Goal: Find specific page/section: Find specific page/section

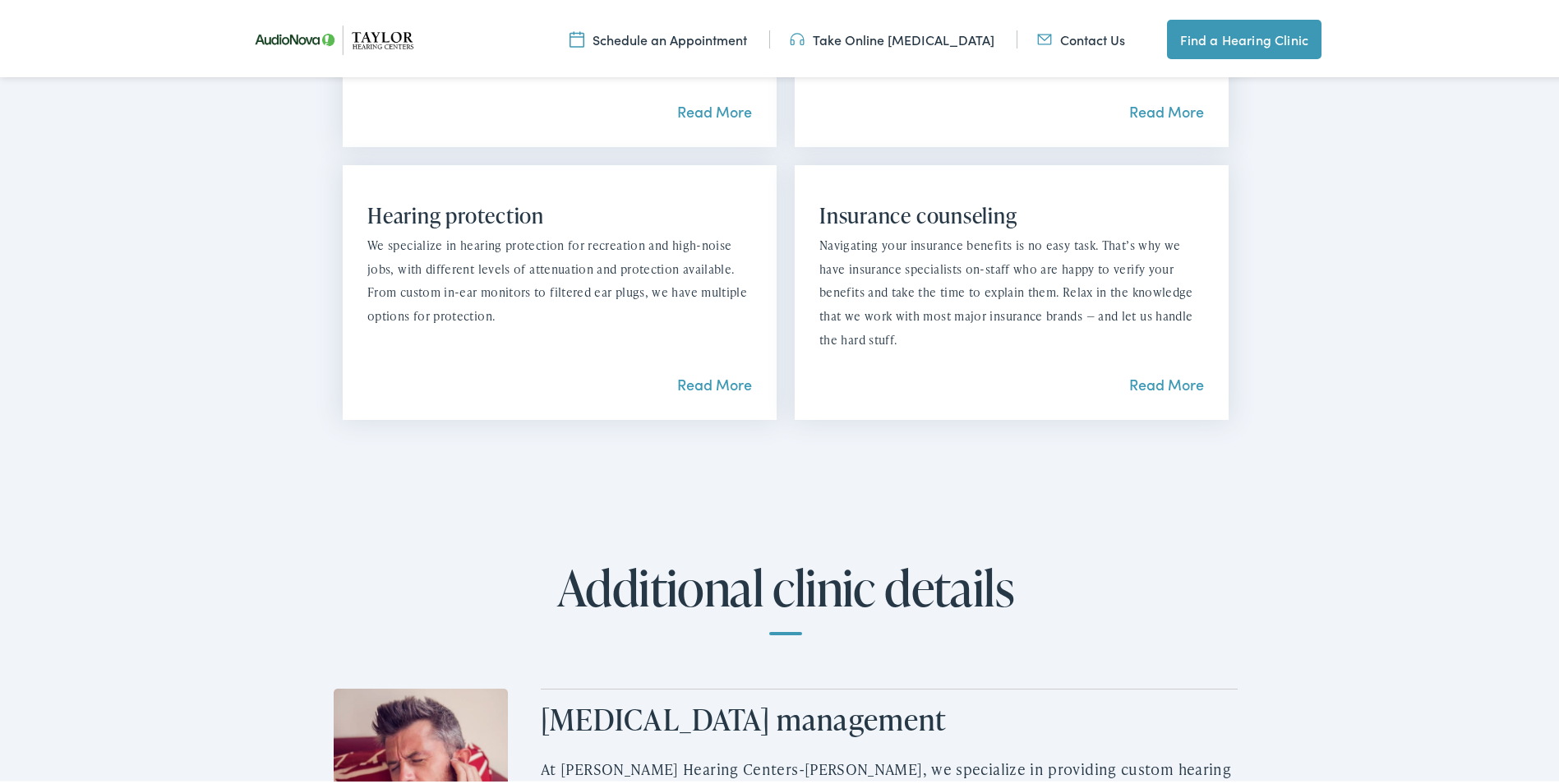
scroll to position [1807, 0]
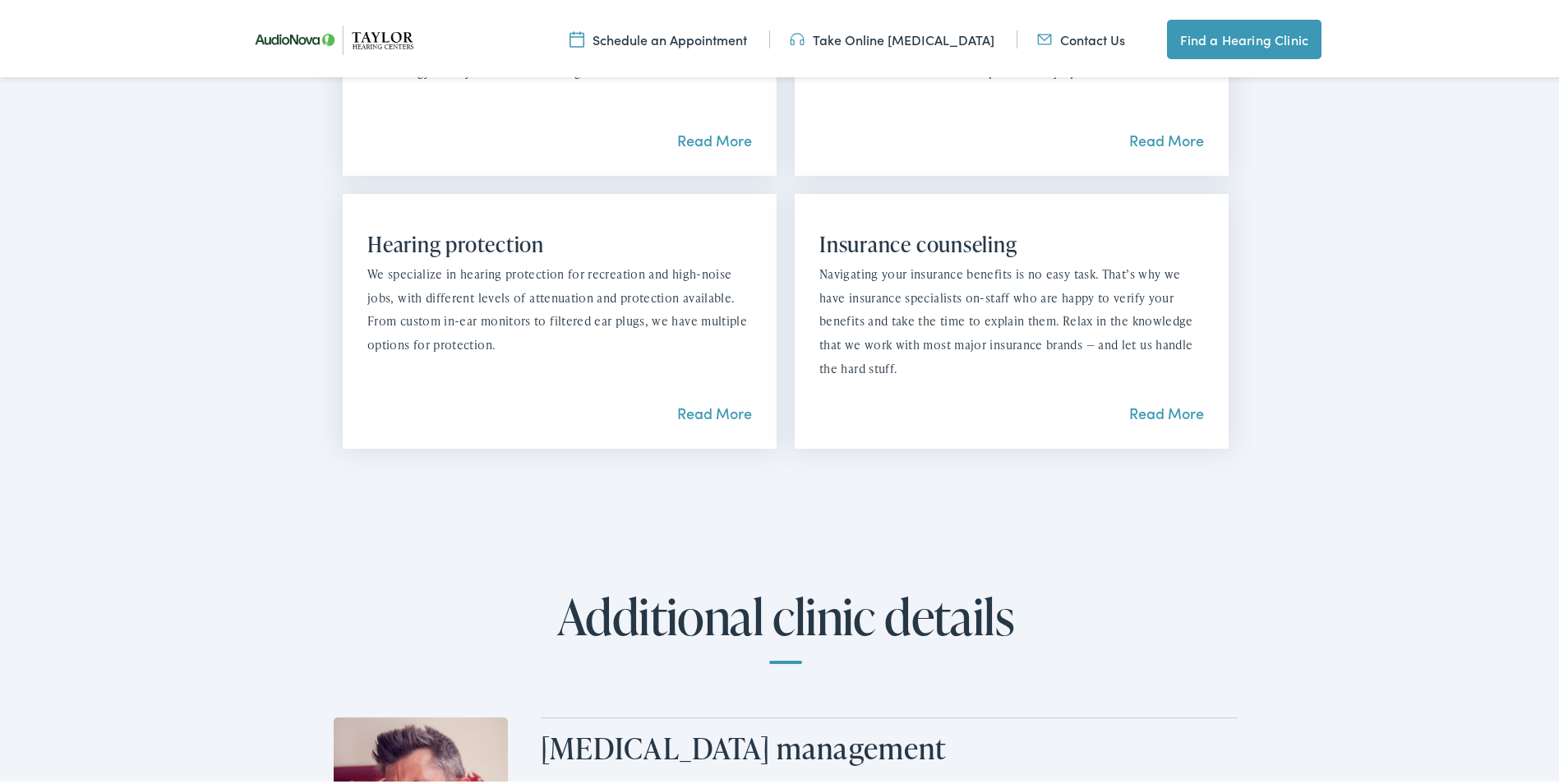
click at [1145, 399] on link "Read More" at bounding box center [1166, 409] width 75 height 20
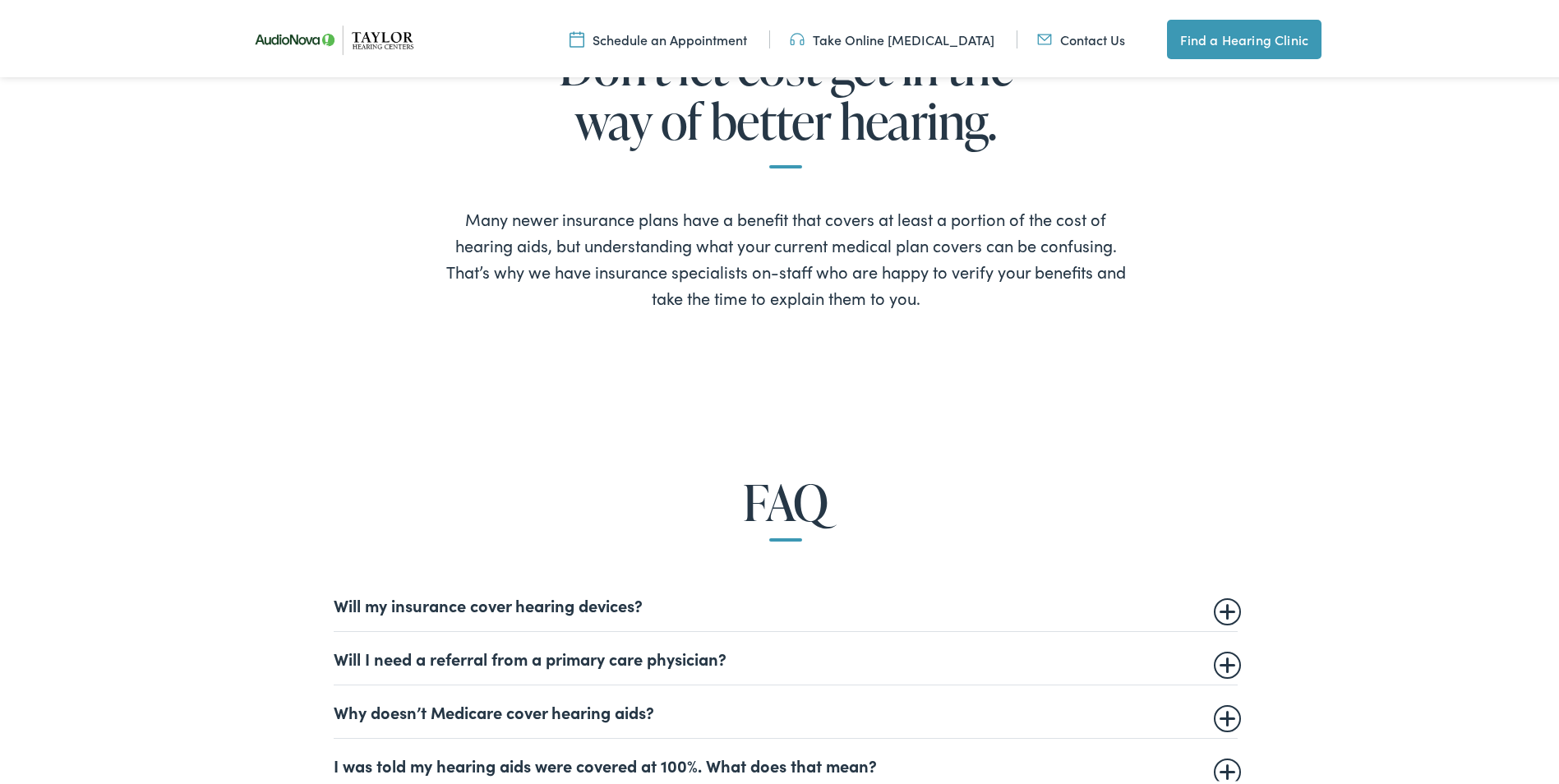
scroll to position [821, 0]
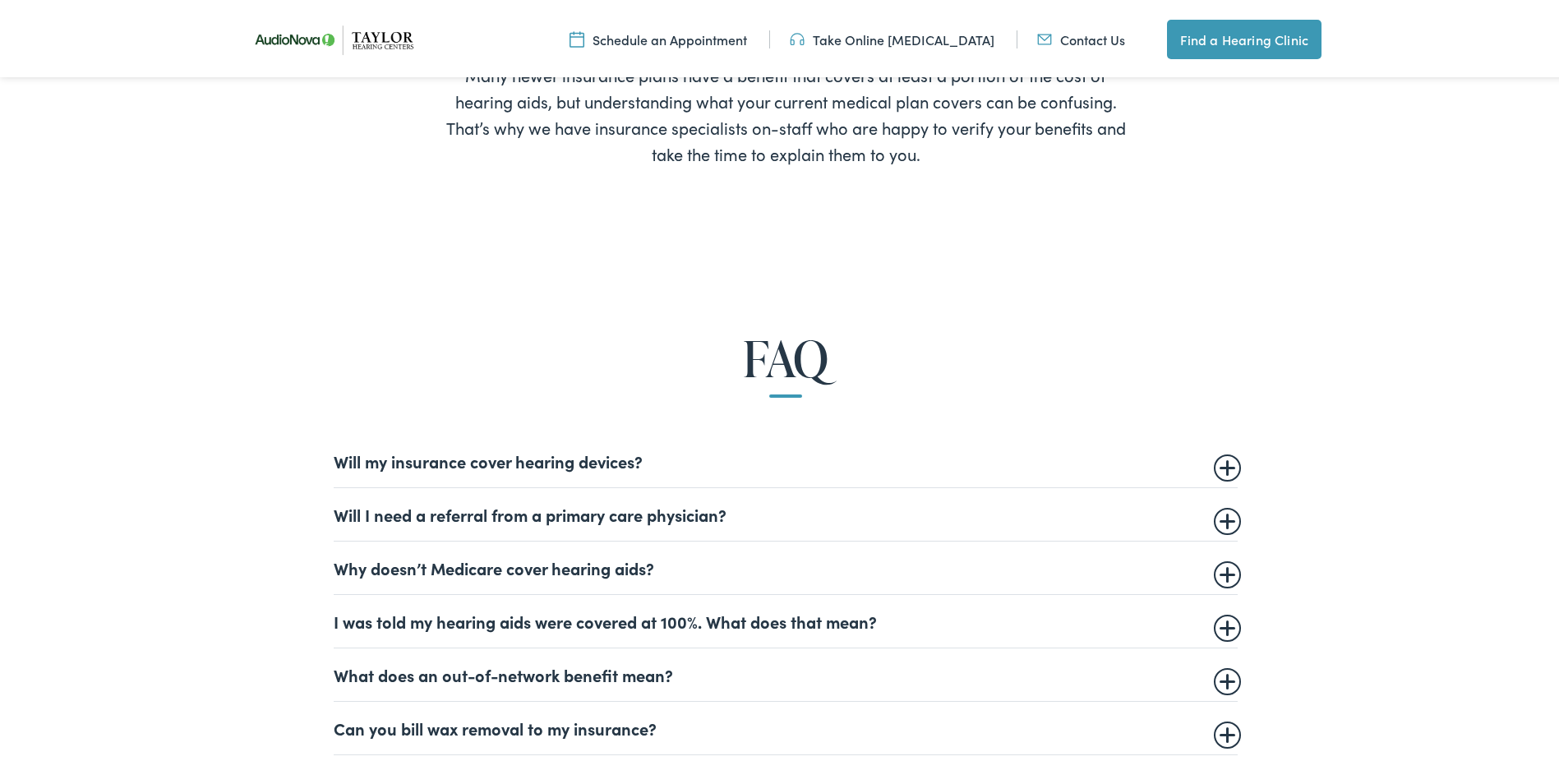
click at [1218, 458] on summary "Will my insurance cover hearing devices?" at bounding box center [786, 457] width 904 height 20
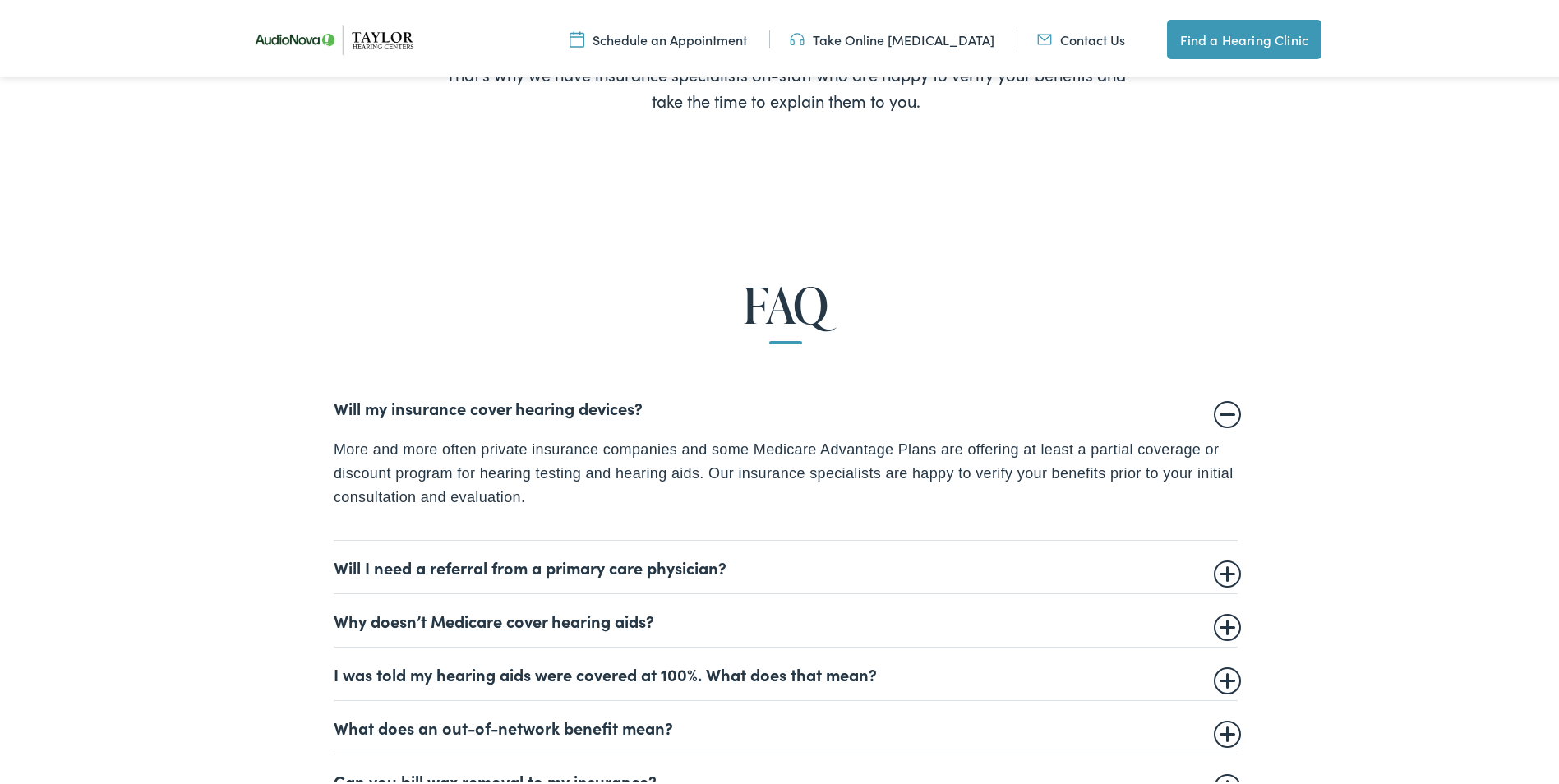
scroll to position [904, 0]
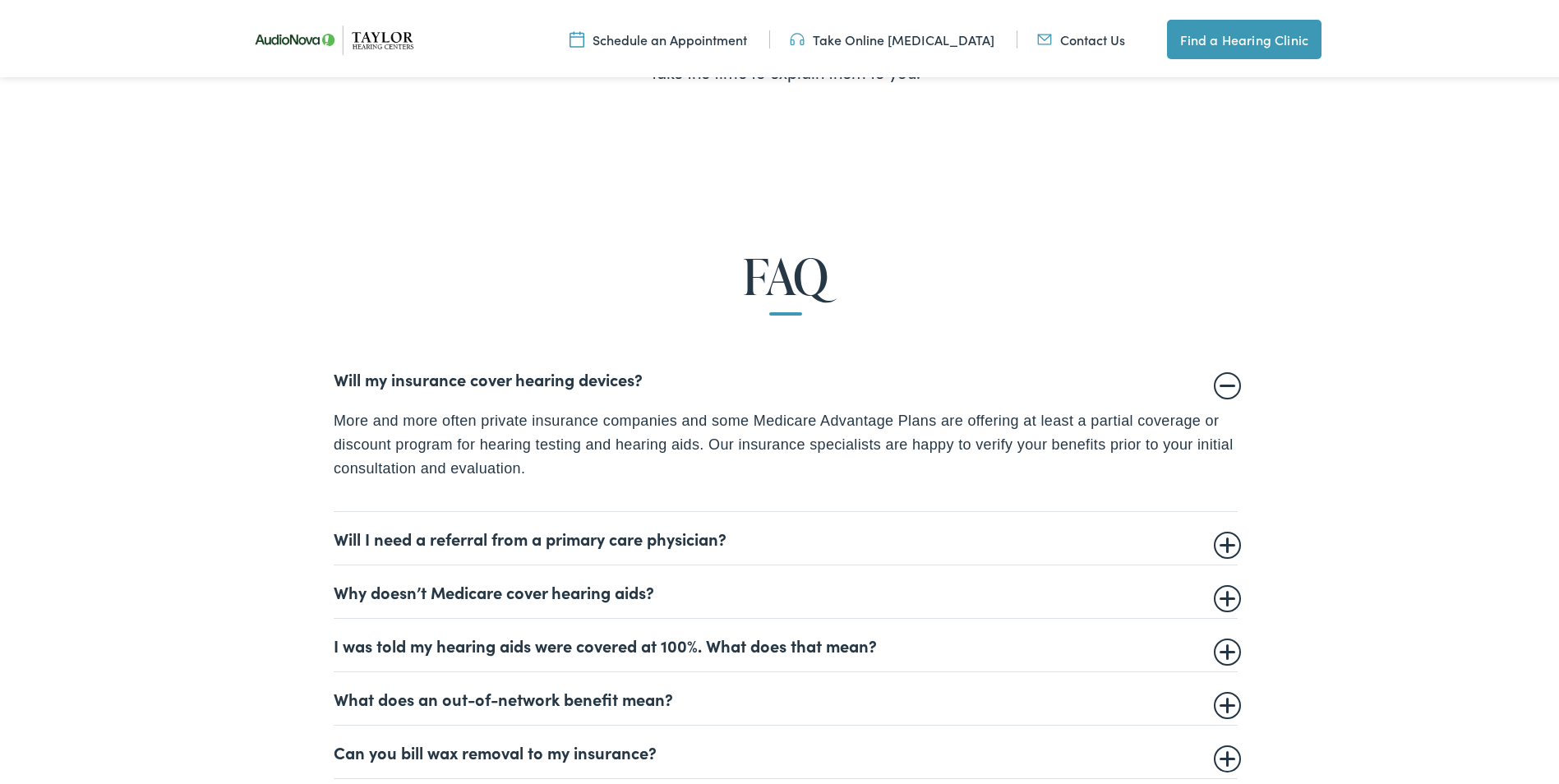
click at [1222, 535] on summary "Will I need a referral from a primary care physician?" at bounding box center [786, 535] width 904 height 20
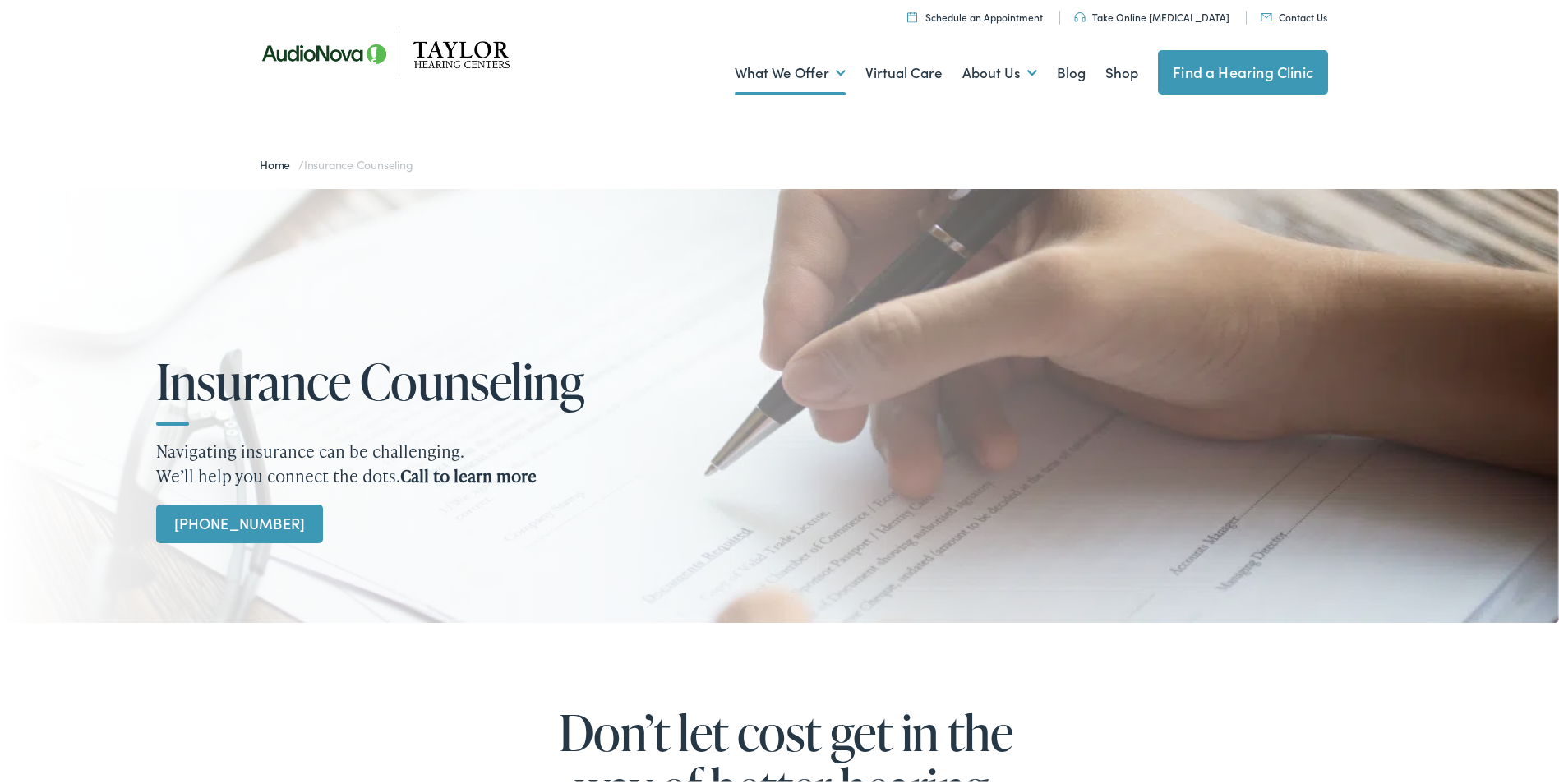
scroll to position [0, 0]
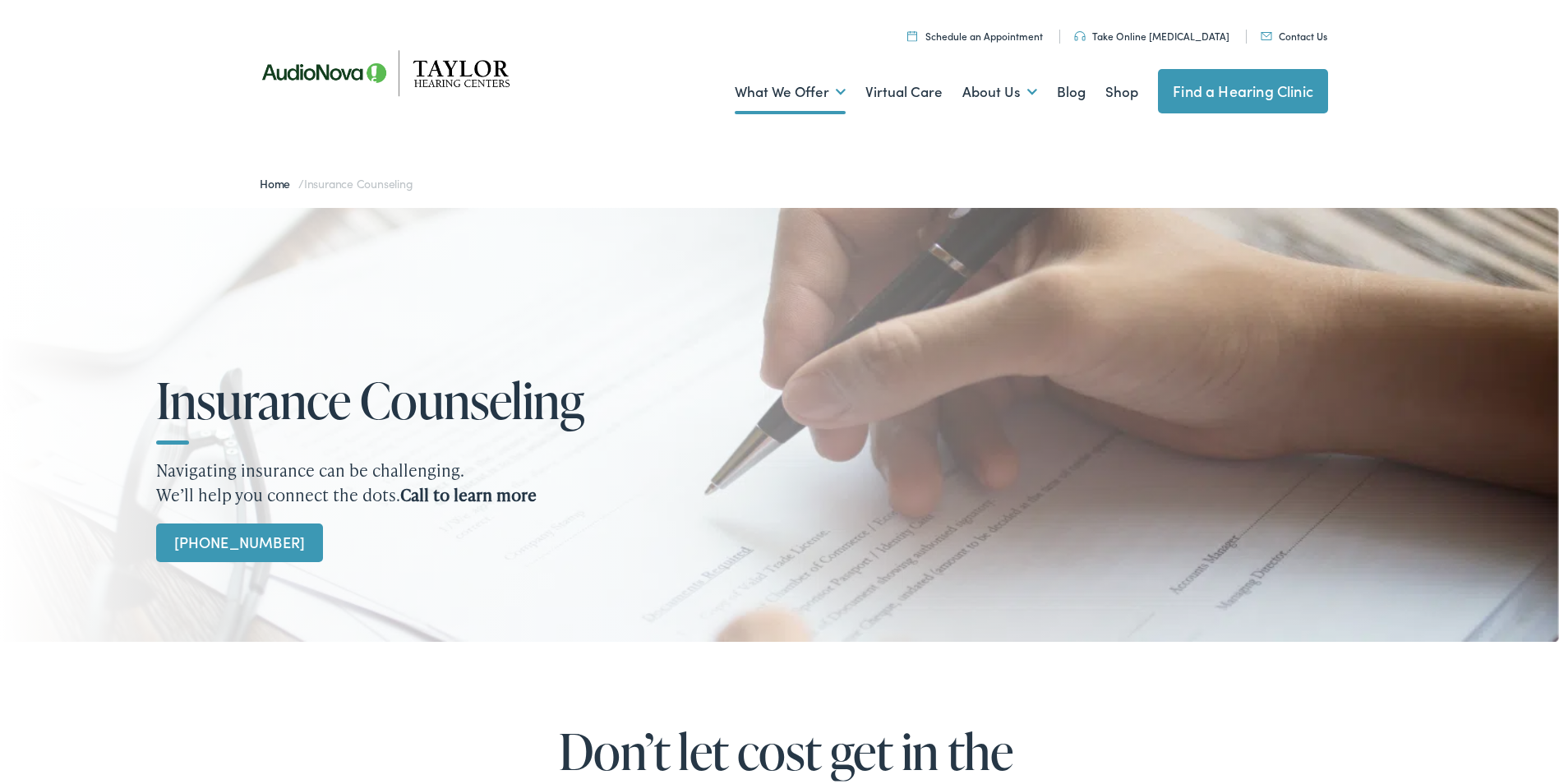
click at [1234, 82] on link "Find a Hearing Clinic" at bounding box center [1243, 88] width 170 height 44
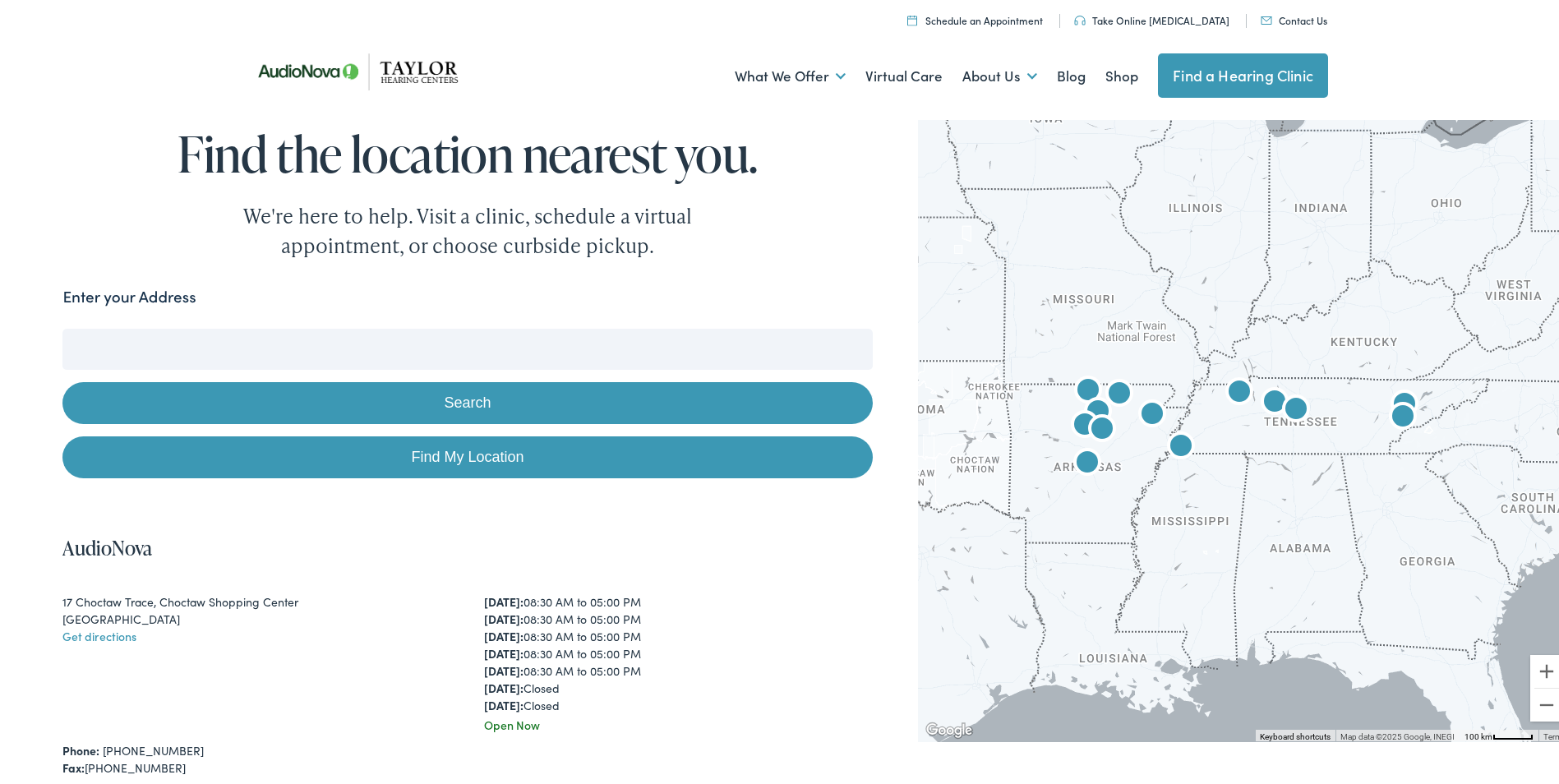
click at [1257, 399] on img "AudioNova" at bounding box center [1275, 400] width 39 height 39
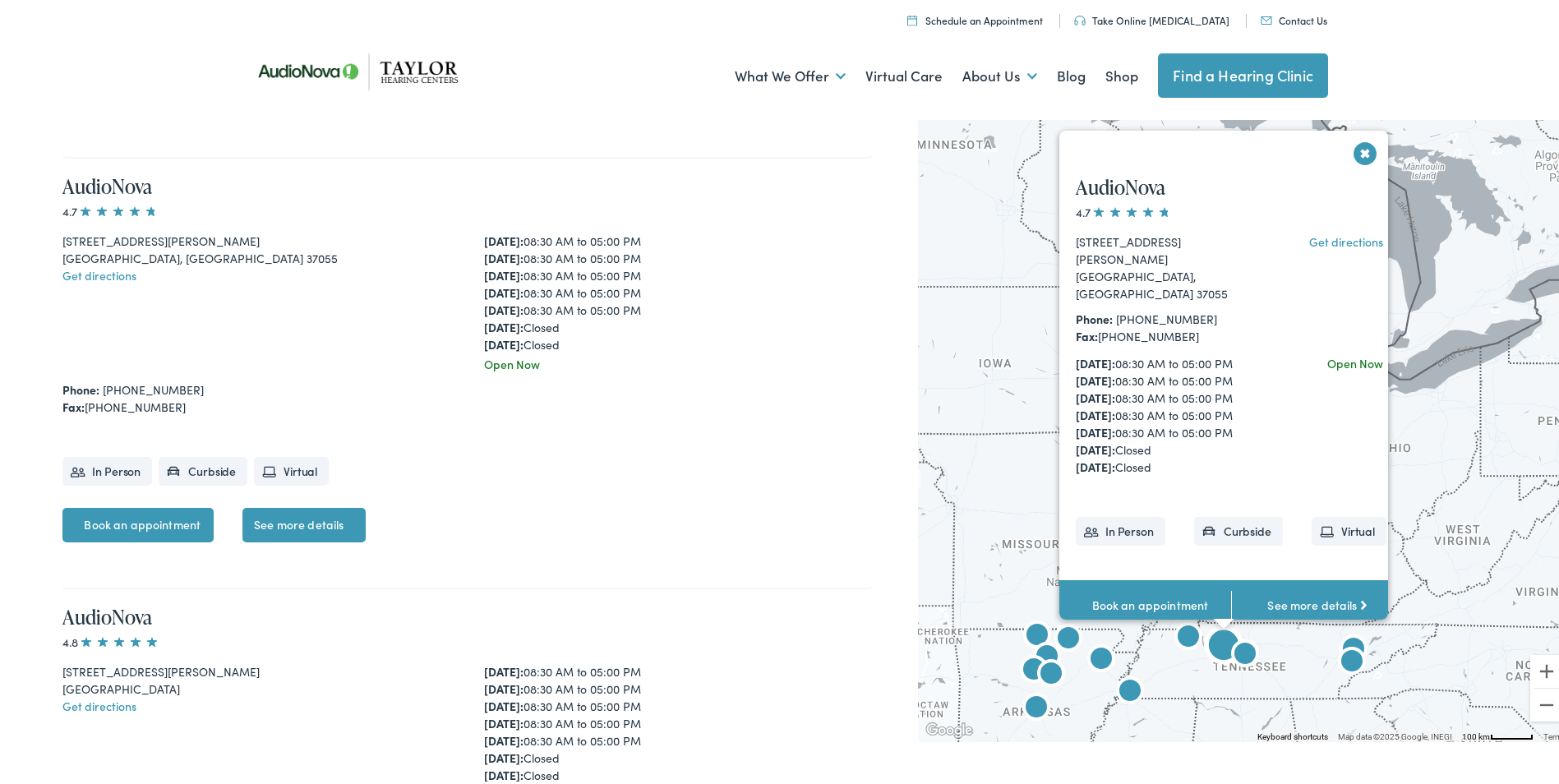
scroll to position [1228, 0]
